Goal: Task Accomplishment & Management: Complete application form

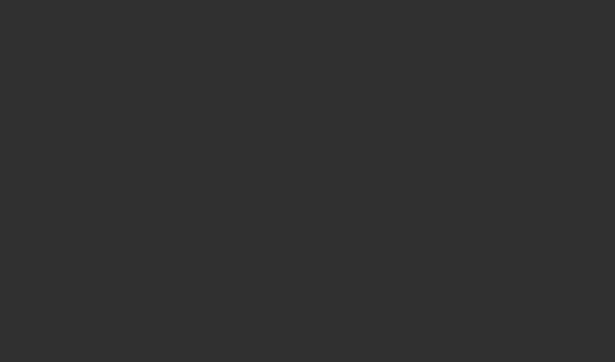
select select "10"
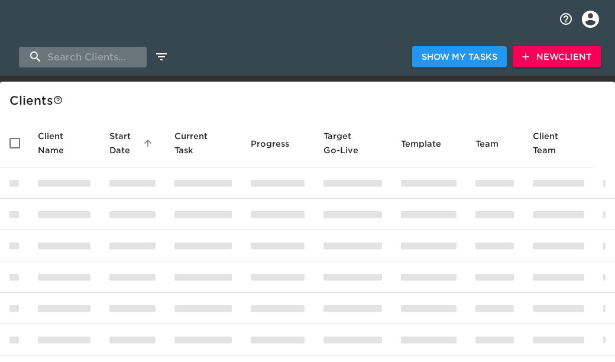
click at [137, 64] on input "search" at bounding box center [83, 57] width 128 height 21
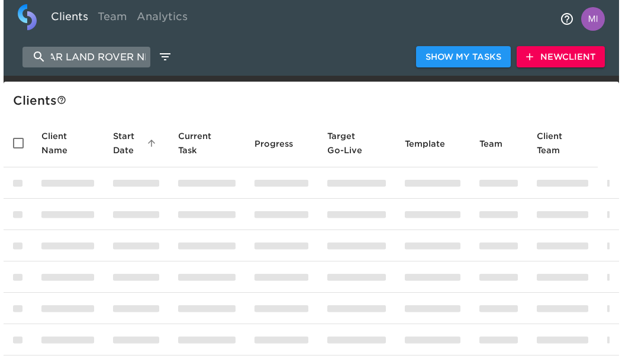
scroll to position [0, 38]
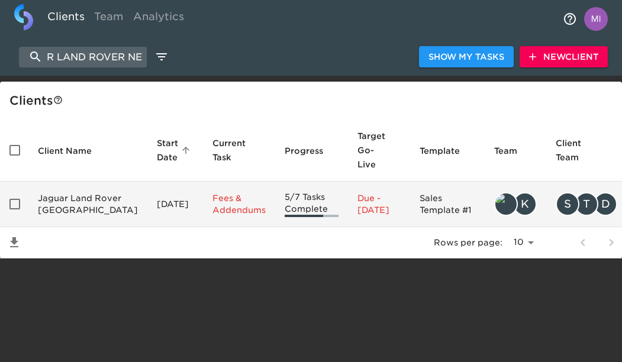
type input "JAGUAR LAND ROVER NE"
click at [55, 199] on td "Jaguar Land Rover Newport Beach" at bounding box center [87, 205] width 119 height 46
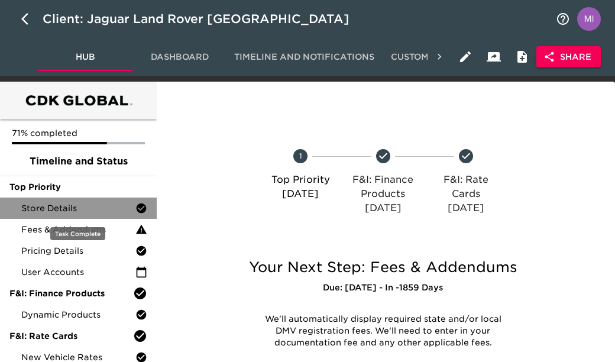
click at [57, 209] on span "Store Details" at bounding box center [78, 208] width 114 height 12
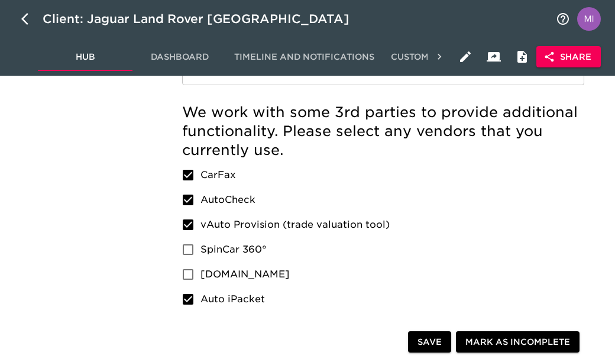
scroll to position [1305, 0]
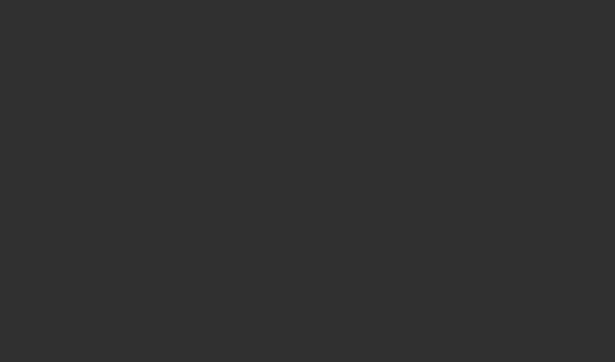
select select "10"
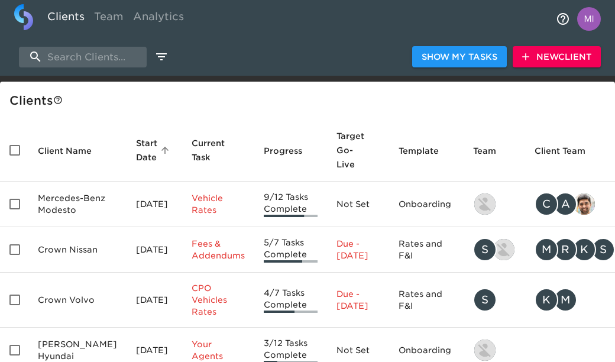
click at [579, 51] on span "New Client" at bounding box center [556, 57] width 69 height 15
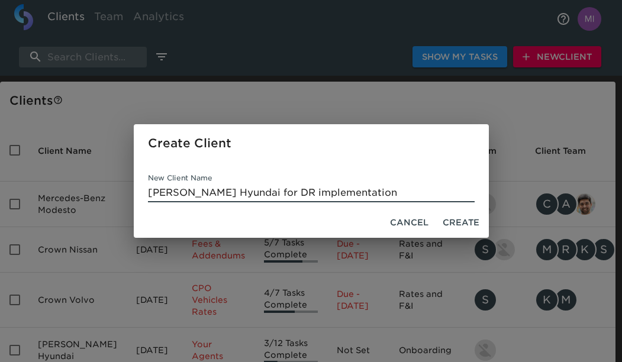
drag, startPoint x: 353, startPoint y: 194, endPoint x: 233, endPoint y: 192, distance: 119.5
click at [233, 192] on input "[PERSON_NAME] Hyundai for DR implementation" at bounding box center [311, 192] width 327 height 19
type input "[PERSON_NAME] Hyundai"
click at [464, 222] on span "Create" at bounding box center [461, 222] width 37 height 15
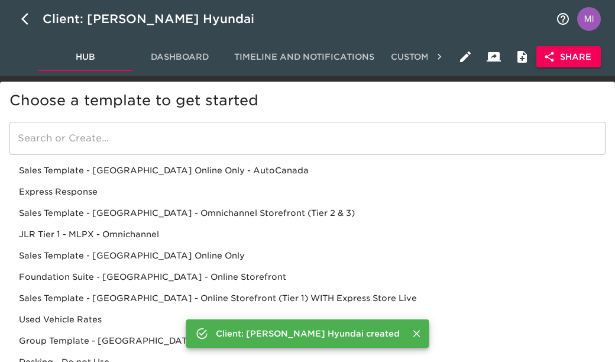
click at [279, 224] on div "Sales Template - [GEOGRAPHIC_DATA] - Omnichannel Storefront (Tier 2 & 3)" at bounding box center [307, 234] width 596 height 21
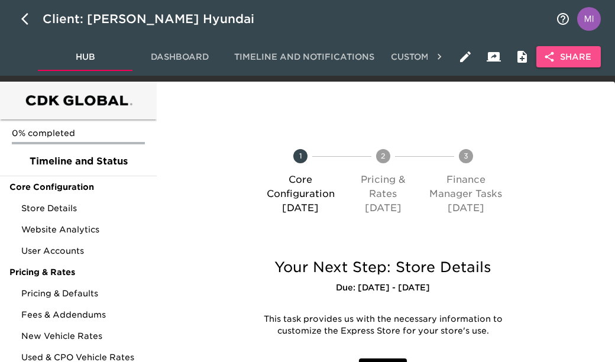
click at [570, 57] on span "Share" at bounding box center [569, 57] width 46 height 15
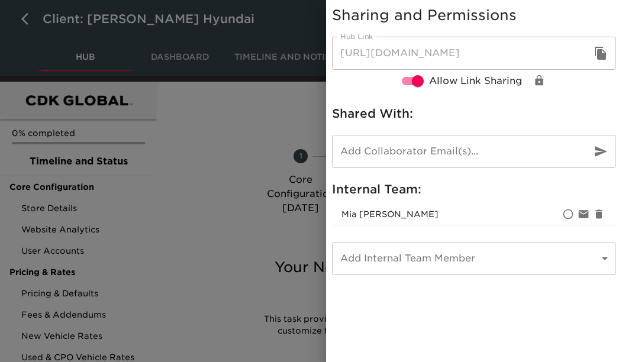
click at [608, 51] on button "button" at bounding box center [600, 53] width 28 height 28
